Goal: Information Seeking & Learning: Learn about a topic

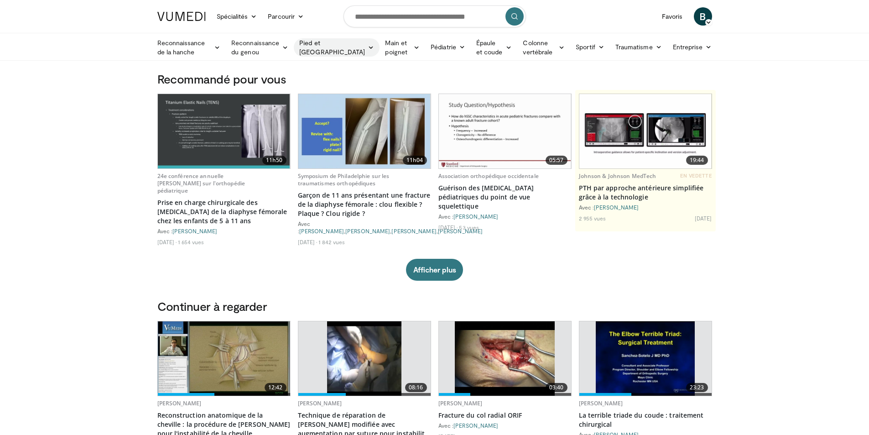
click at [342, 47] on font "Pied et [GEOGRAPHIC_DATA]" at bounding box center [332, 47] width 66 height 18
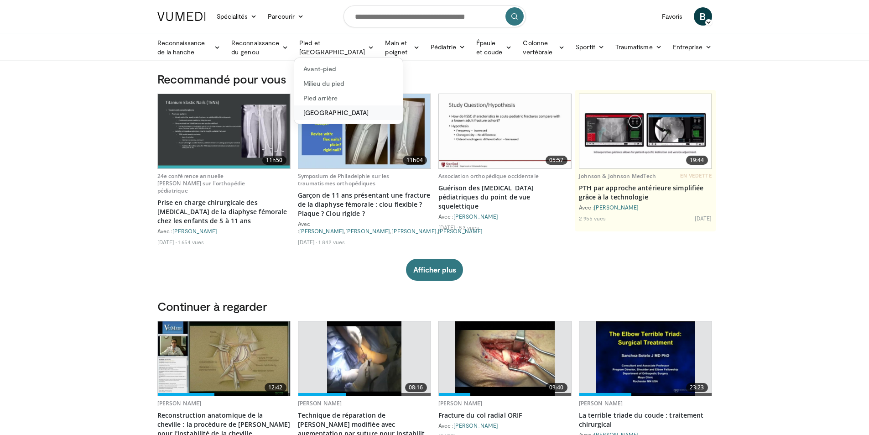
click at [334, 111] on font "[GEOGRAPHIC_DATA]" at bounding box center [335, 113] width 65 height 8
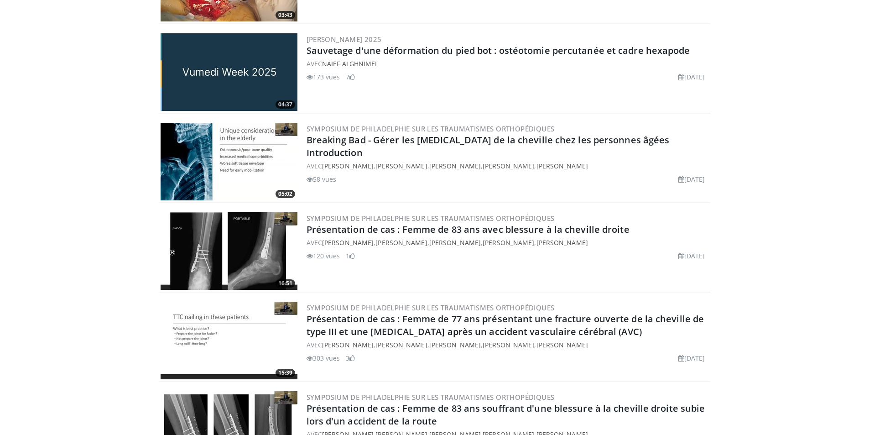
scroll to position [821, 0]
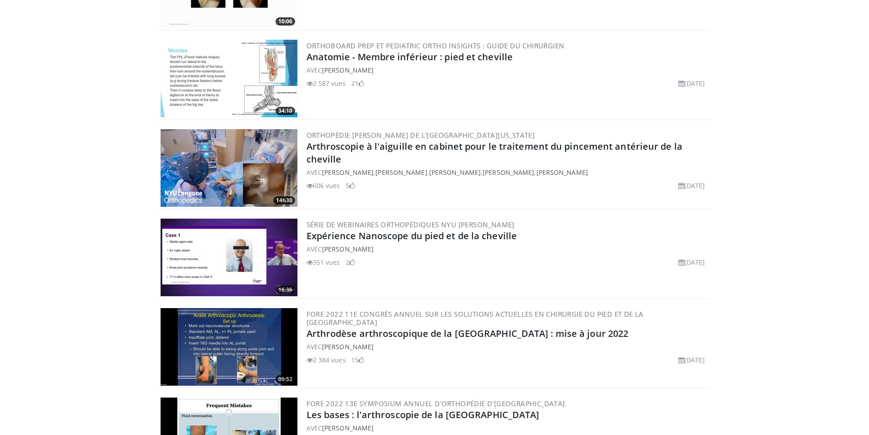
scroll to position [2008, 0]
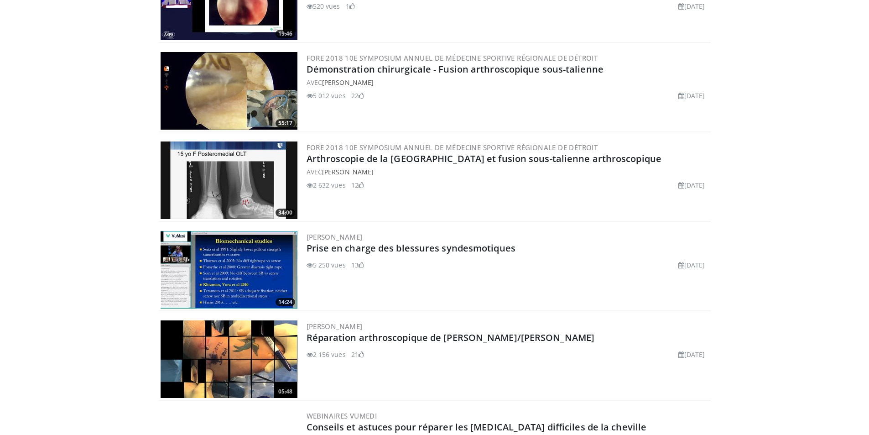
scroll to position [2037, 0]
